Goal: Task Accomplishment & Management: Use online tool/utility

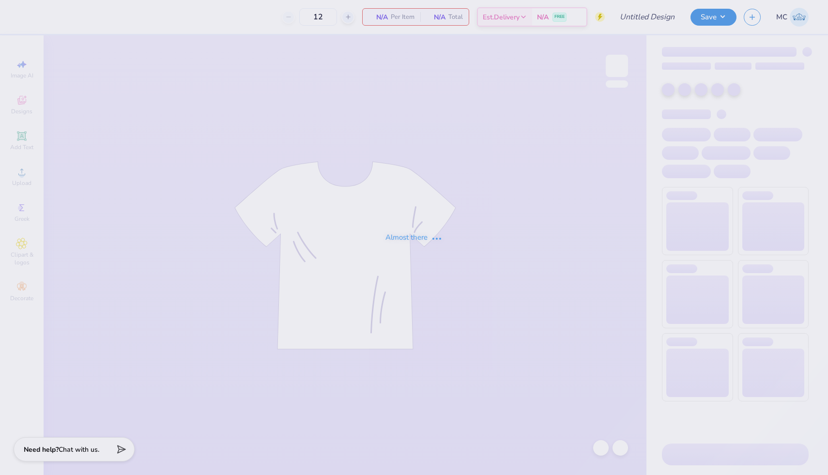
type input "Theta Neon Swap"
type input "36"
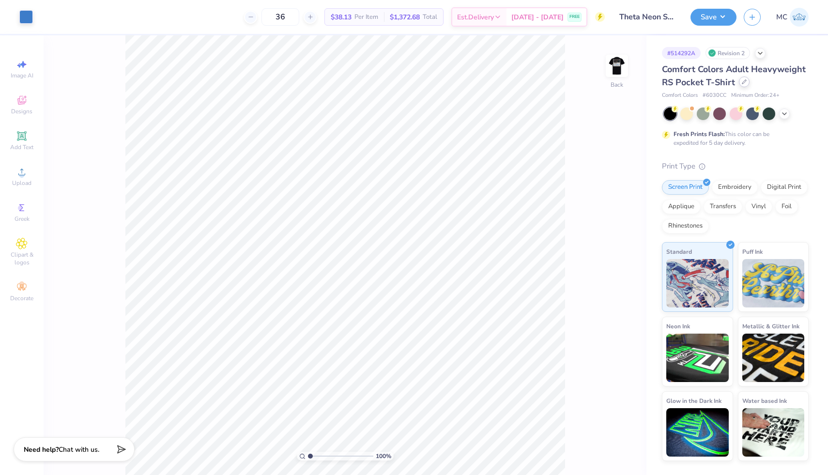
click at [742, 86] on div at bounding box center [744, 81] width 11 height 11
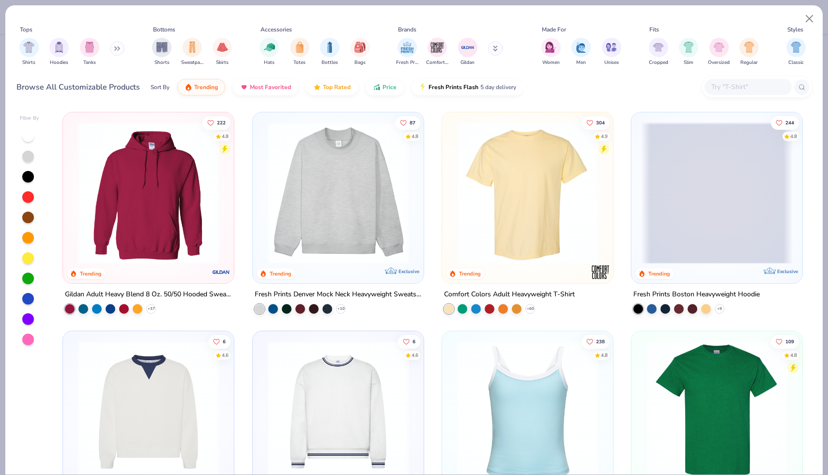
click at [530, 200] on img at bounding box center [528, 193] width 152 height 142
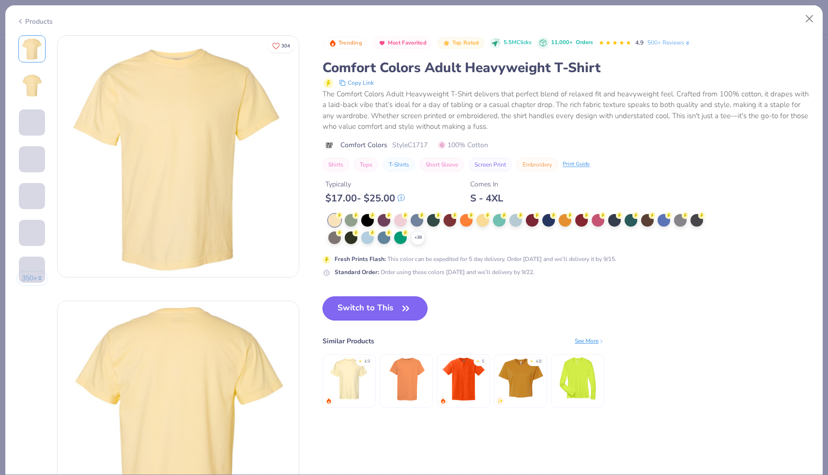
click at [378, 313] on button "Switch to This" at bounding box center [374, 308] width 105 height 24
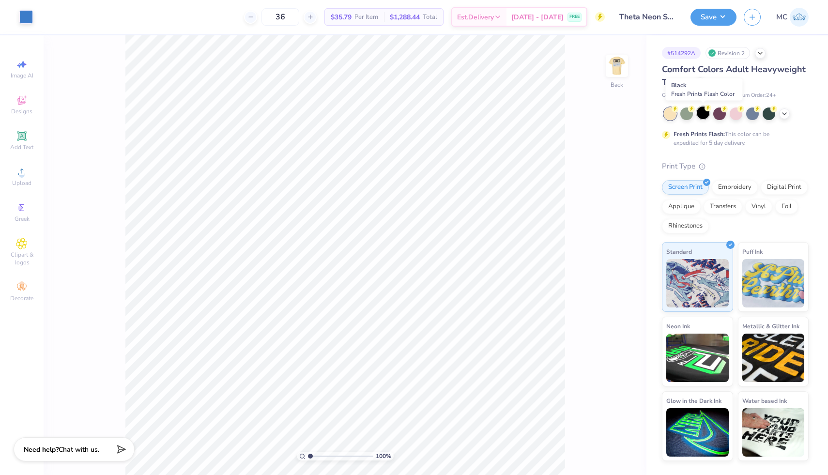
click at [707, 114] on div at bounding box center [703, 113] width 13 height 13
click at [719, 20] on button "Save" at bounding box center [713, 15] width 46 height 17
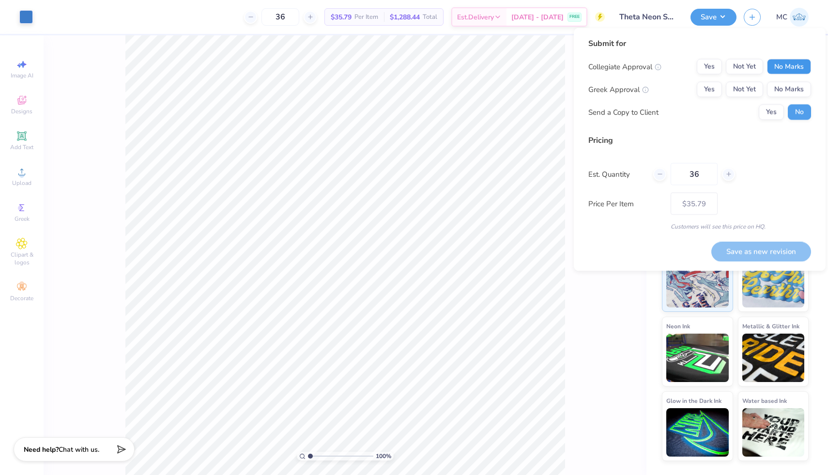
click at [795, 71] on button "No Marks" at bounding box center [789, 66] width 44 height 15
click at [712, 94] on button "Yes" at bounding box center [709, 89] width 25 height 15
click at [761, 254] on button "Save as new revision" at bounding box center [761, 252] width 100 height 20
type input "$35.79"
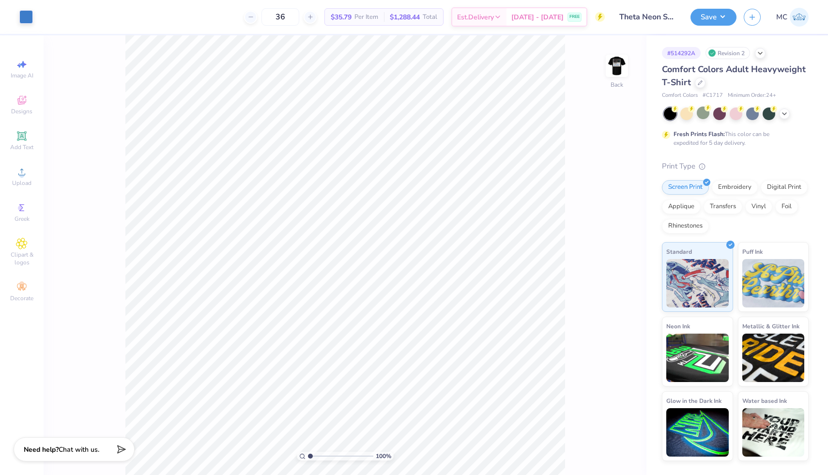
click at [693, 84] on div "Comfort Colors Adult Heavyweight T-Shirt" at bounding box center [735, 76] width 147 height 26
click at [700, 89] on div "Comfort Colors Adult Heavyweight T-Shirt" at bounding box center [735, 76] width 147 height 26
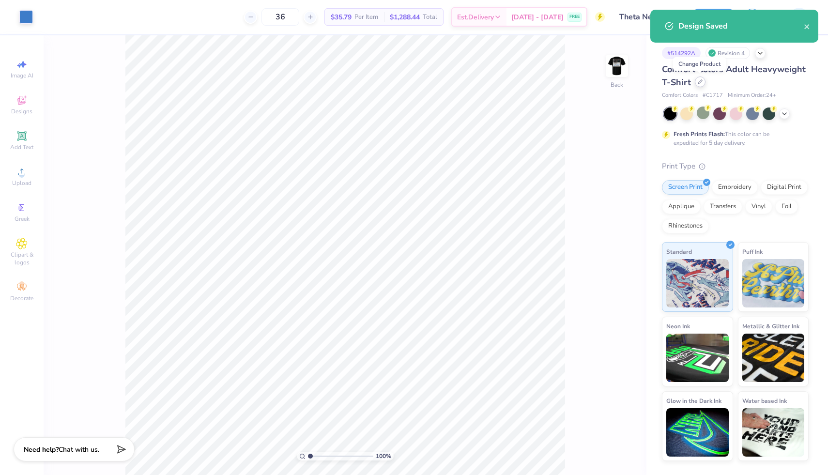
click at [700, 82] on icon at bounding box center [700, 82] width 4 height 4
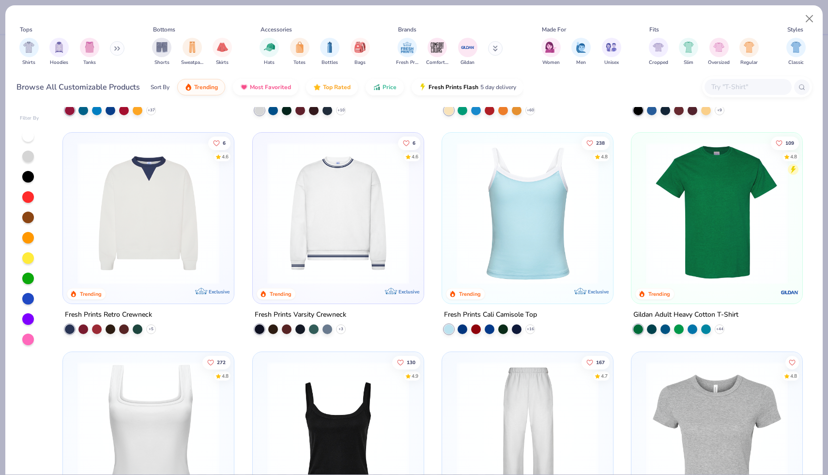
scroll to position [197, 0]
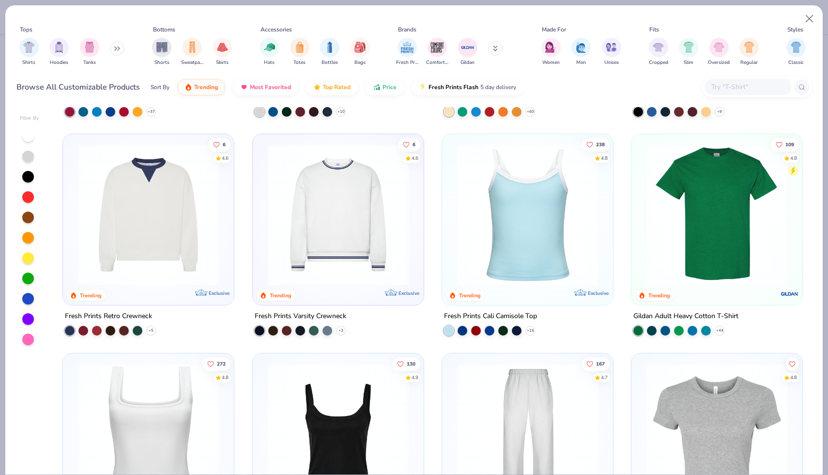
click at [705, 284] on img at bounding box center [717, 215] width 152 height 142
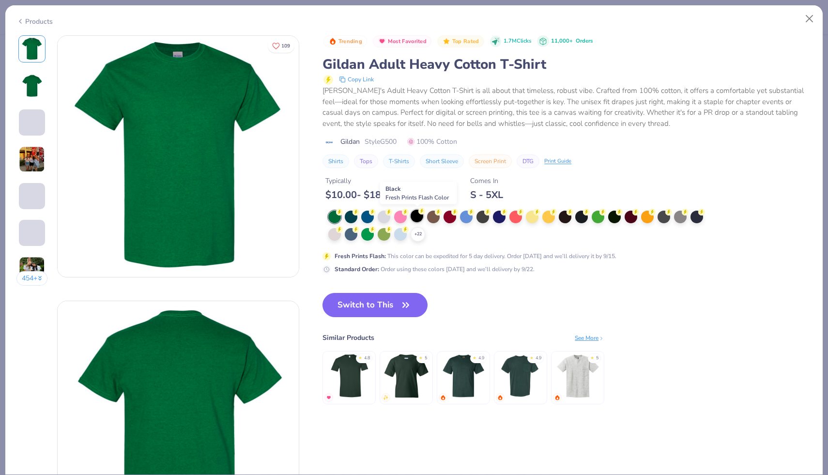
click at [421, 216] on div at bounding box center [417, 216] width 13 height 13
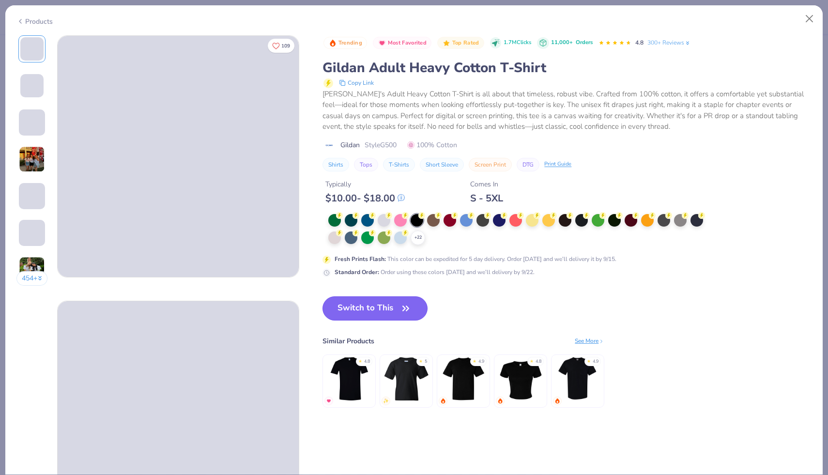
click at [382, 309] on button "Switch to This" at bounding box center [374, 308] width 105 height 24
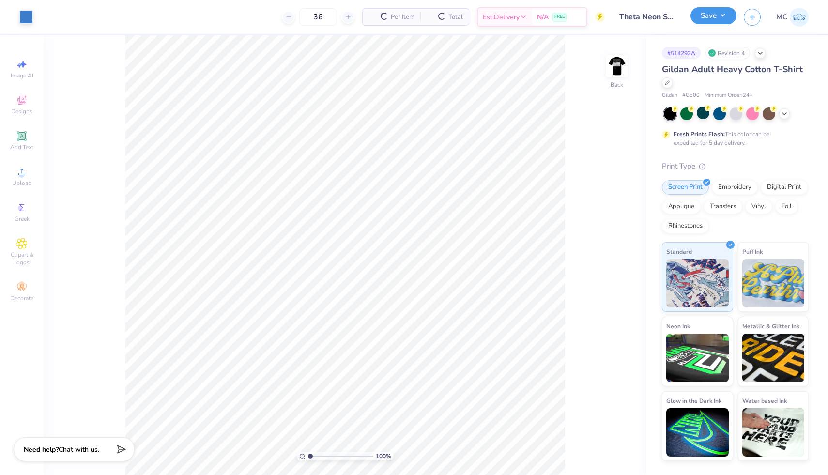
click at [722, 15] on button "Save" at bounding box center [713, 15] width 46 height 17
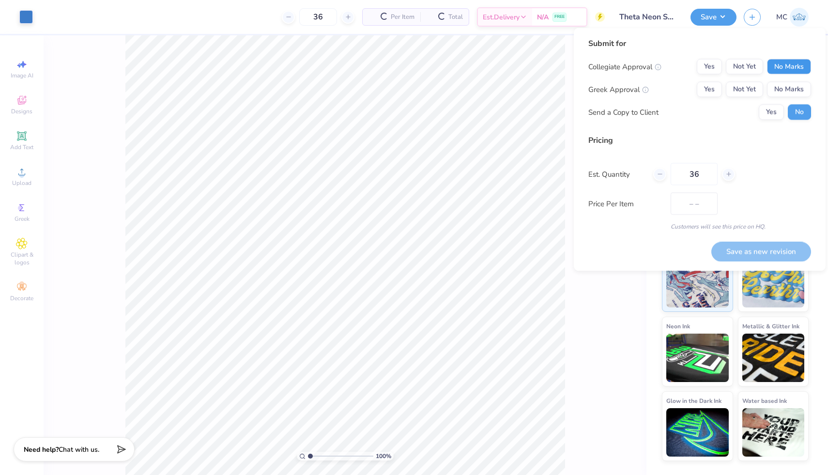
click at [776, 62] on button "No Marks" at bounding box center [789, 66] width 44 height 15
click at [715, 94] on button "Yes" at bounding box center [709, 89] width 25 height 15
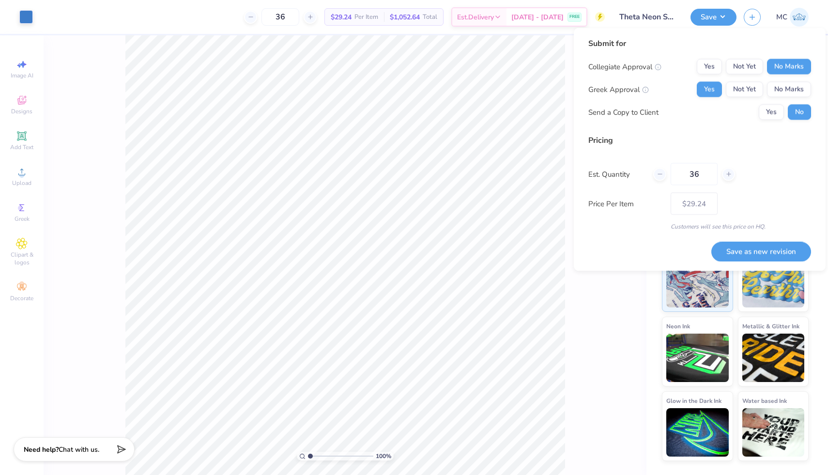
click at [724, 197] on div "Price Per Item $29.24" at bounding box center [699, 204] width 223 height 22
click at [762, 253] on button "Save as new revision" at bounding box center [761, 252] width 100 height 20
type input "$29.24"
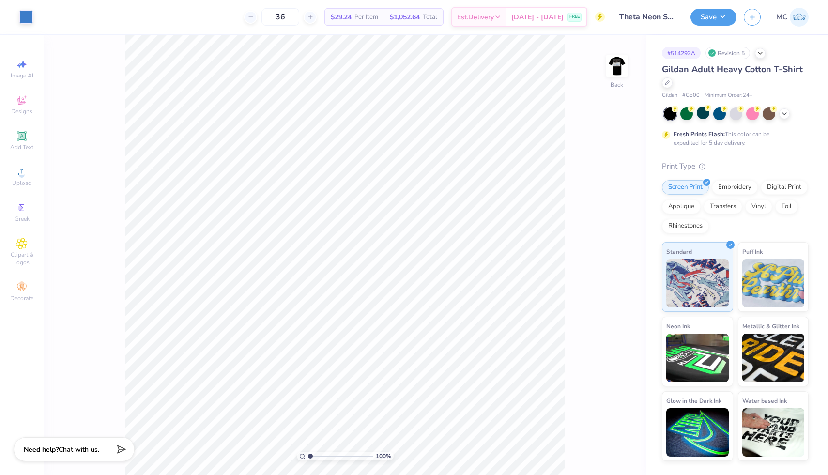
click at [800, 12] on img at bounding box center [799, 17] width 19 height 19
